Goal: Understand process/instructions

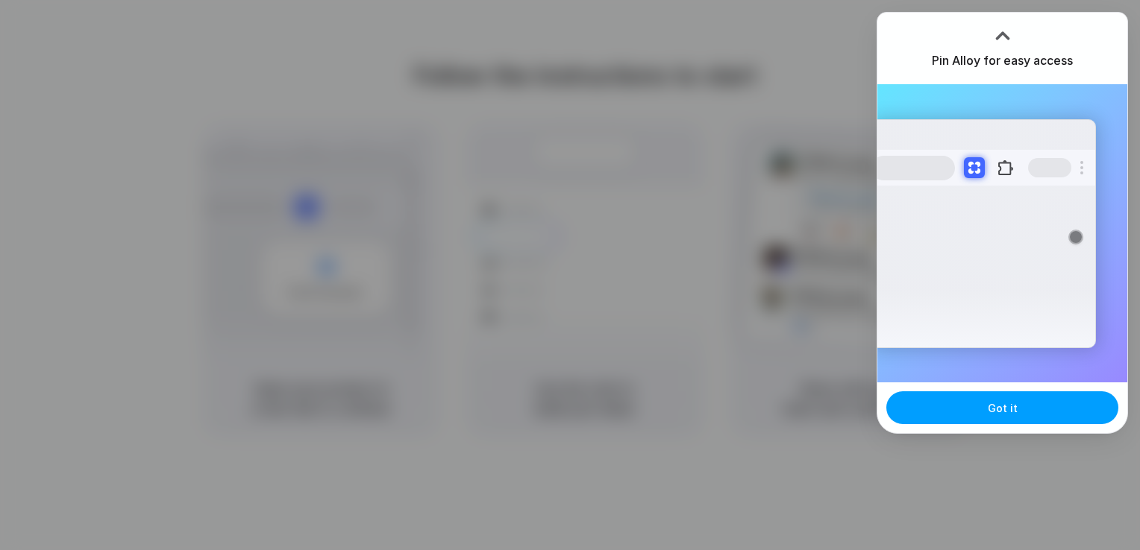
click at [946, 398] on button "Got it" at bounding box center [1002, 408] width 232 height 33
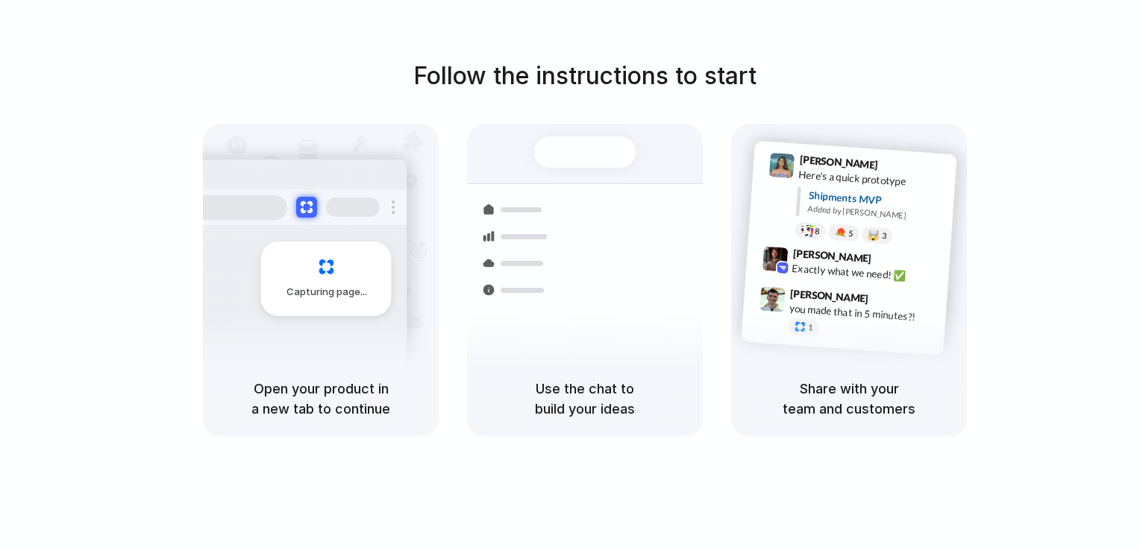
click at [1014, 56] on div "Follow the instructions to start Capturing page Open your product in a new tab …" at bounding box center [584, 290] width 1169 height 580
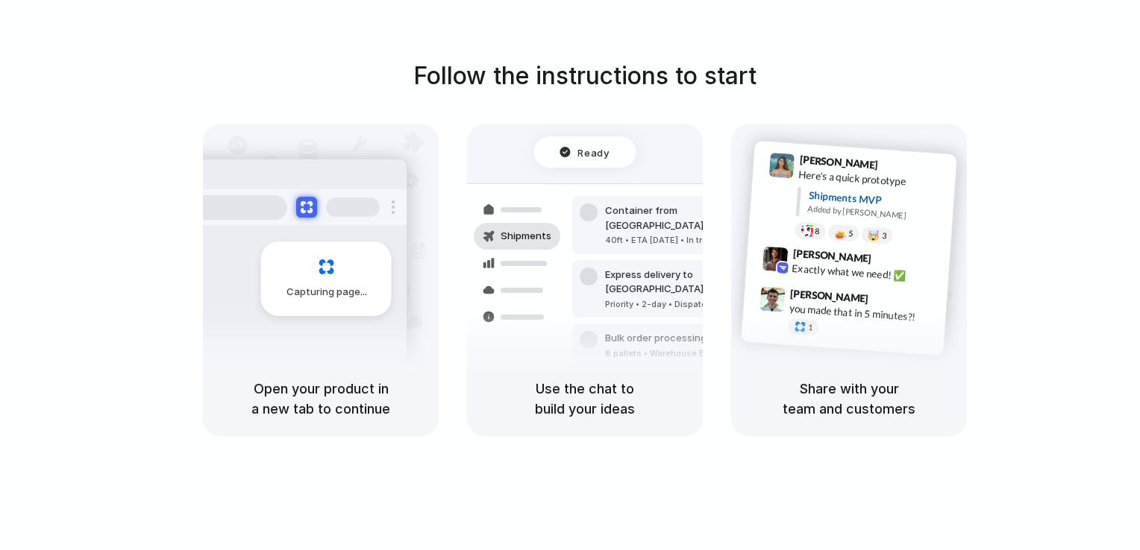
click at [379, 231] on div "Capturing page" at bounding box center [294, 273] width 225 height 229
